Goal: Transaction & Acquisition: Purchase product/service

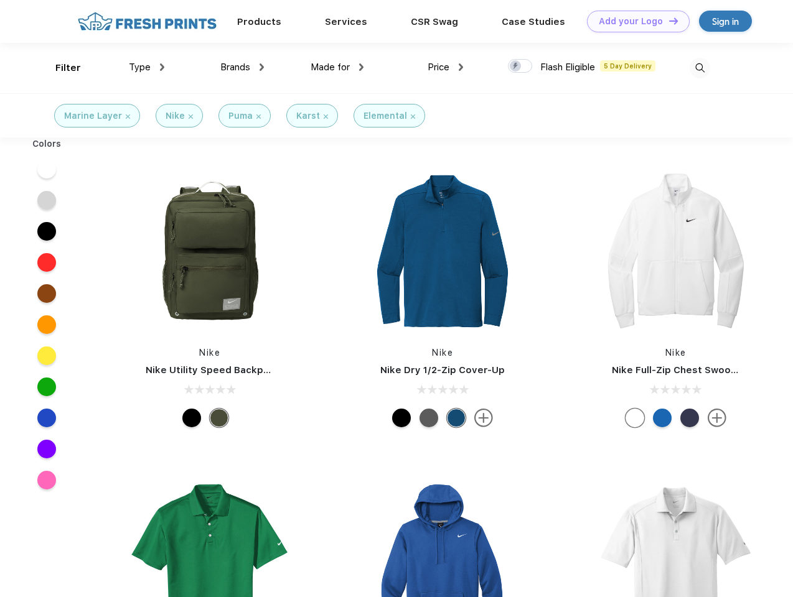
click at [633, 21] on link "Add your Logo Design Tool" at bounding box center [638, 22] width 103 height 22
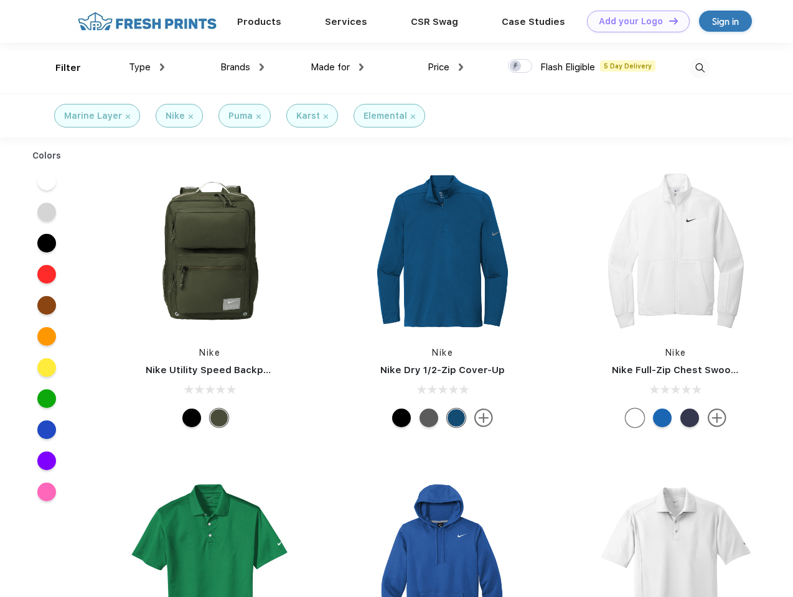
click at [0, 0] on div "Design Tool" at bounding box center [0, 0] width 0 height 0
click at [668, 21] on link "Add your Logo Design Tool" at bounding box center [638, 22] width 103 height 22
click at [60, 68] on div "Filter" at bounding box center [68, 68] width 26 height 14
click at [147, 67] on span "Type" at bounding box center [140, 67] width 22 height 11
click at [242, 67] on span "Brands" at bounding box center [235, 67] width 30 height 11
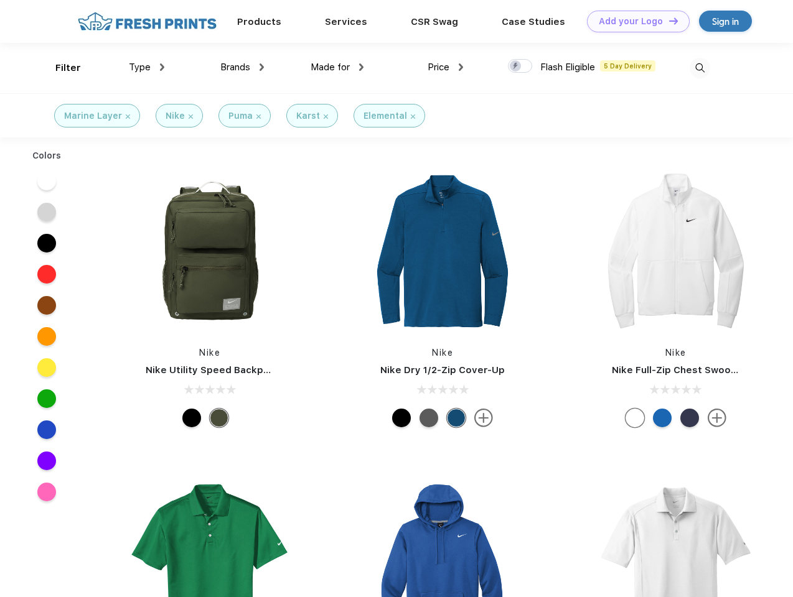
click at [337, 67] on span "Made for" at bounding box center [329, 67] width 39 height 11
click at [446, 67] on span "Price" at bounding box center [438, 67] width 22 height 11
click at [520, 67] on div at bounding box center [520, 66] width 24 height 14
click at [516, 67] on input "checkbox" at bounding box center [512, 62] width 8 height 8
click at [699, 68] on img at bounding box center [699, 68] width 21 height 21
